Goal: Navigation & Orientation: Go to known website

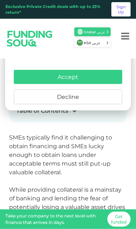
scroll to position [225, 0]
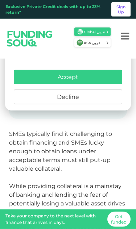
click at [102, 46] on div "KSA عربي" at bounding box center [92, 42] width 36 height 9
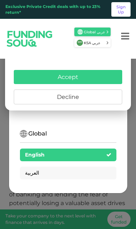
click at [97, 110] on div "العربية" at bounding box center [68, 103] width 97 height 13
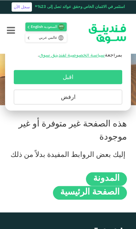
click at [113, 78] on button "اقبل" at bounding box center [68, 77] width 109 height 14
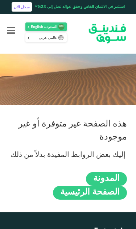
click at [99, 194] on span "الصفحة الرئيسية" at bounding box center [90, 192] width 60 height 8
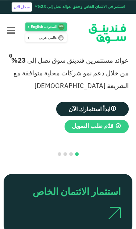
scroll to position [141, 0]
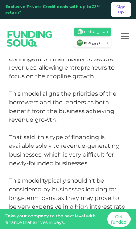
scroll to position [1881, 0]
